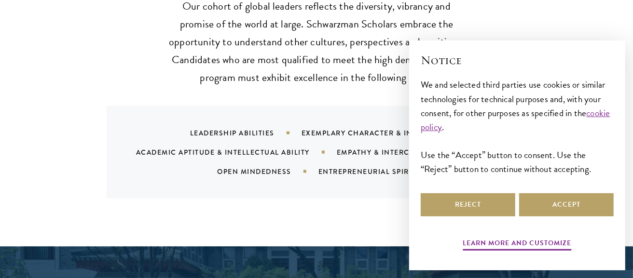
scroll to position [964, 0]
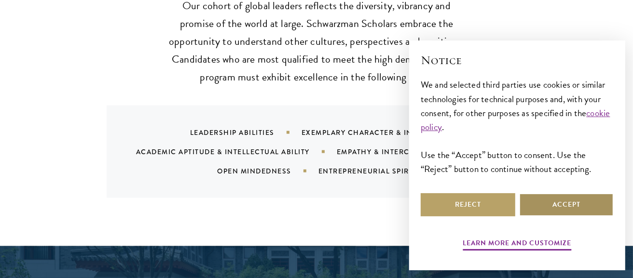
click at [561, 198] on button "Accept" at bounding box center [566, 204] width 95 height 23
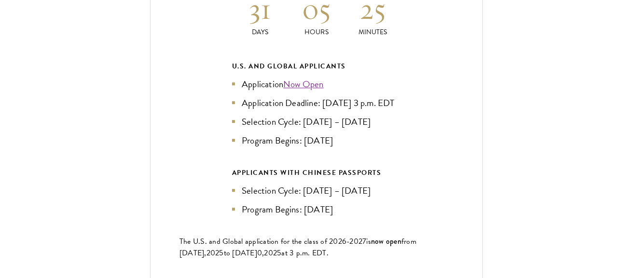
scroll to position [2170, 0]
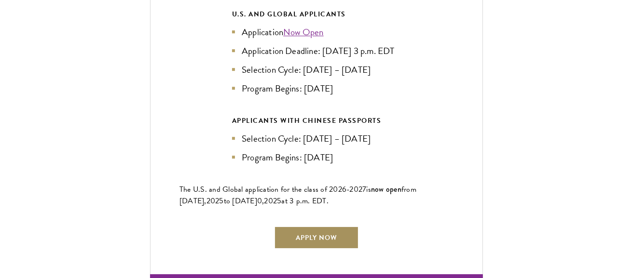
click at [335, 232] on link "Apply Now" at bounding box center [316, 237] width 85 height 23
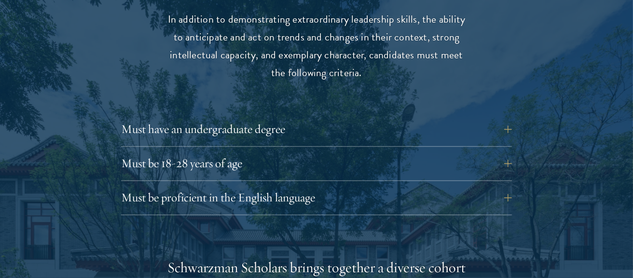
scroll to position [1302, 0]
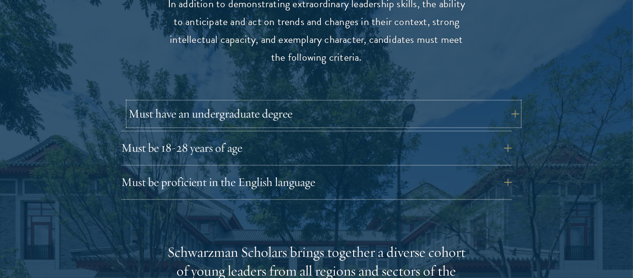
click at [190, 103] on button "Must have an undergraduate degree" at bounding box center [323, 114] width 391 height 23
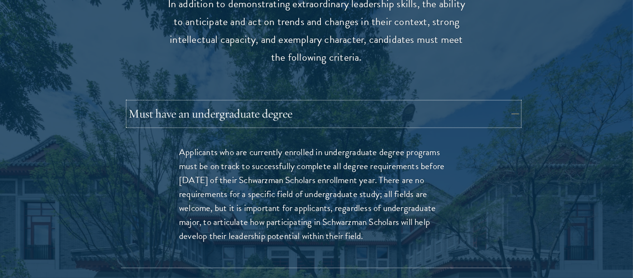
click at [190, 103] on button "Must have an undergraduate degree" at bounding box center [323, 114] width 391 height 23
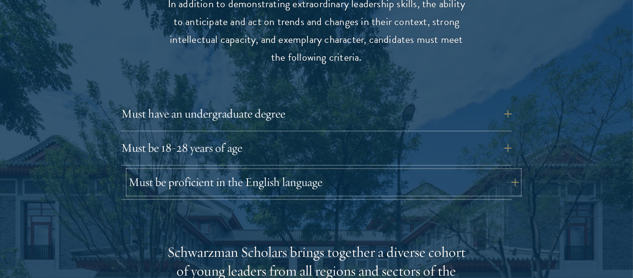
click at [173, 171] on button "Must be proficient in the English language" at bounding box center [323, 182] width 391 height 23
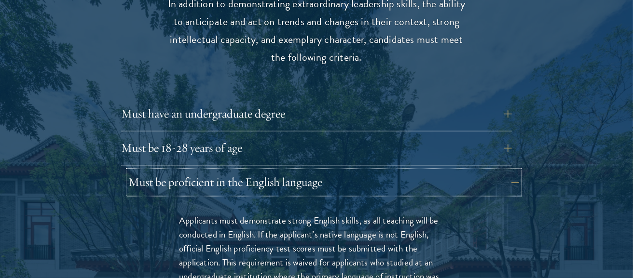
scroll to position [1350, 0]
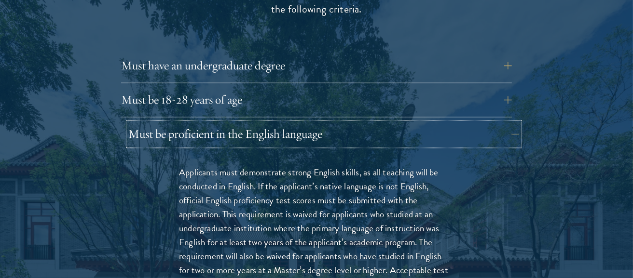
click at [187, 123] on button "Must be proficient in the English language" at bounding box center [323, 134] width 391 height 23
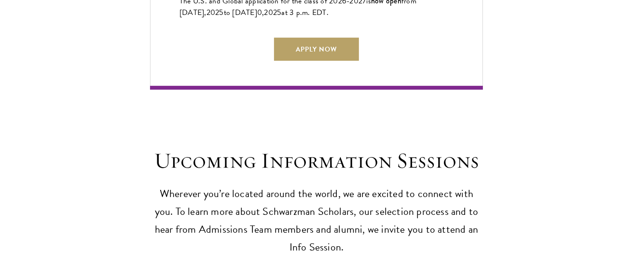
scroll to position [2363, 0]
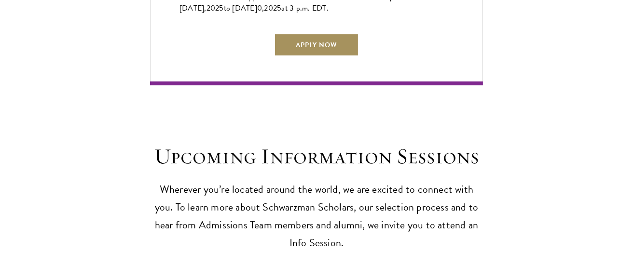
click at [345, 36] on link "Apply Now" at bounding box center [316, 44] width 85 height 23
